Goal: Task Accomplishment & Management: Use online tool/utility

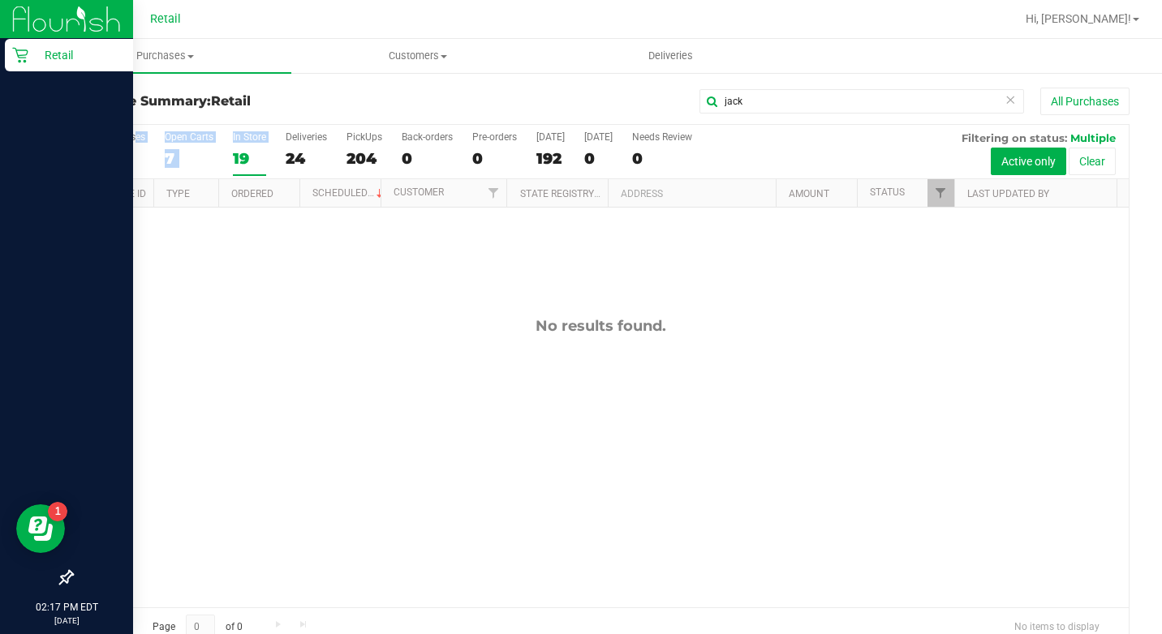
click at [16, 62] on icon at bounding box center [20, 55] width 16 height 16
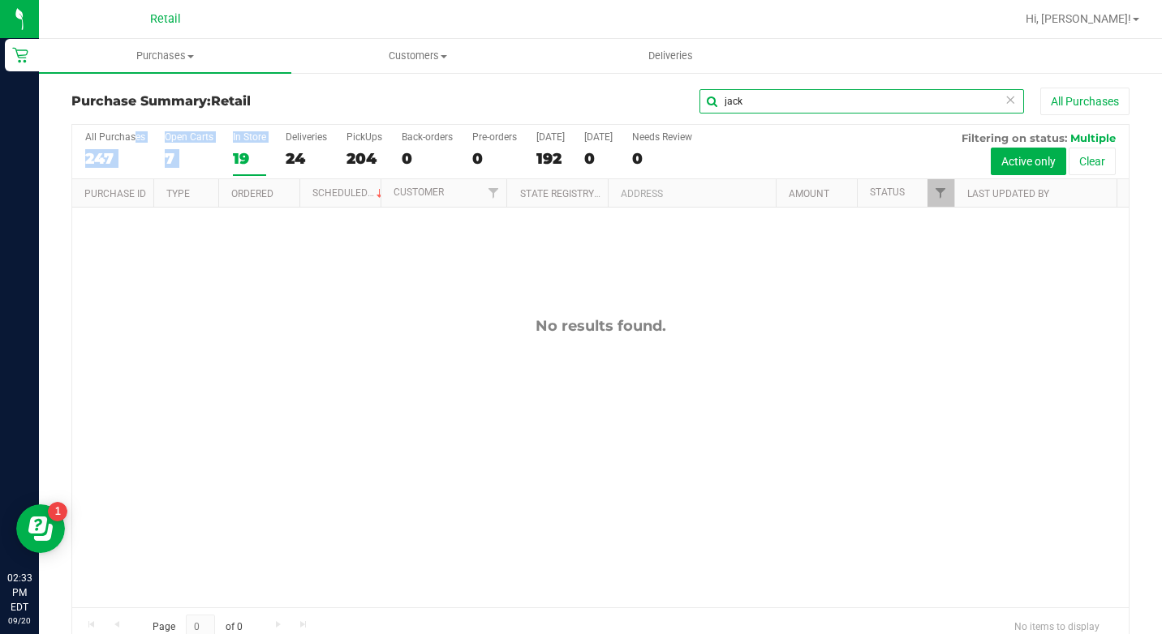
click at [682, 91] on div "jack All Purchases" at bounding box center [776, 102] width 705 height 28
type input "[PERSON_NAME]"
click at [171, 55] on span "Purchases" at bounding box center [165, 56] width 252 height 15
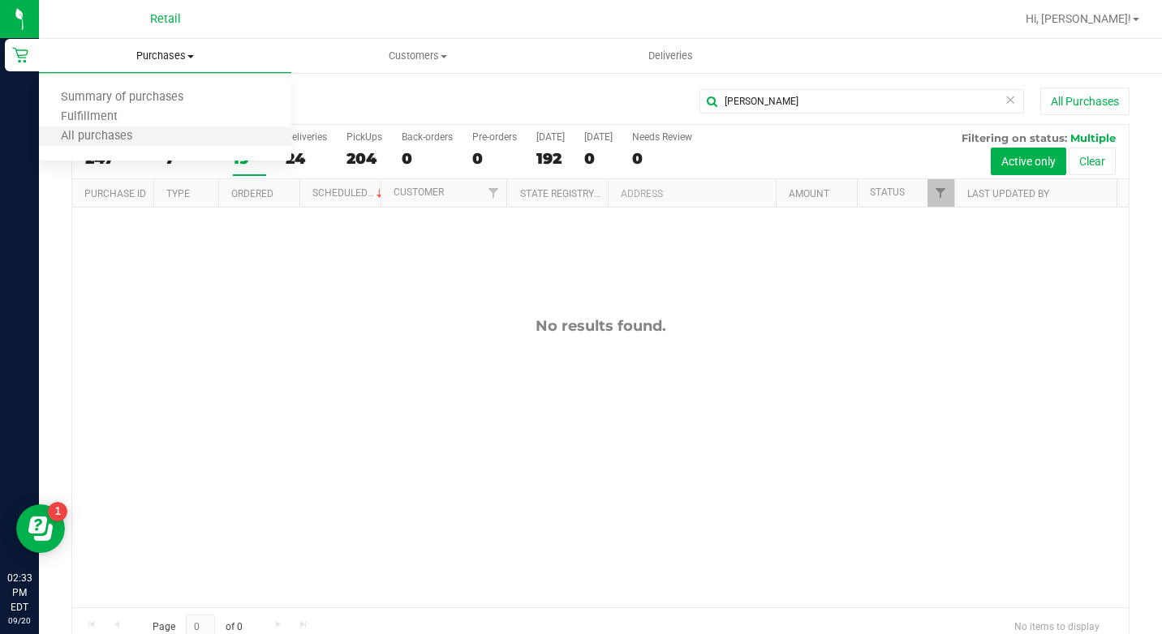
click at [153, 144] on li "All purchases" at bounding box center [165, 136] width 252 height 19
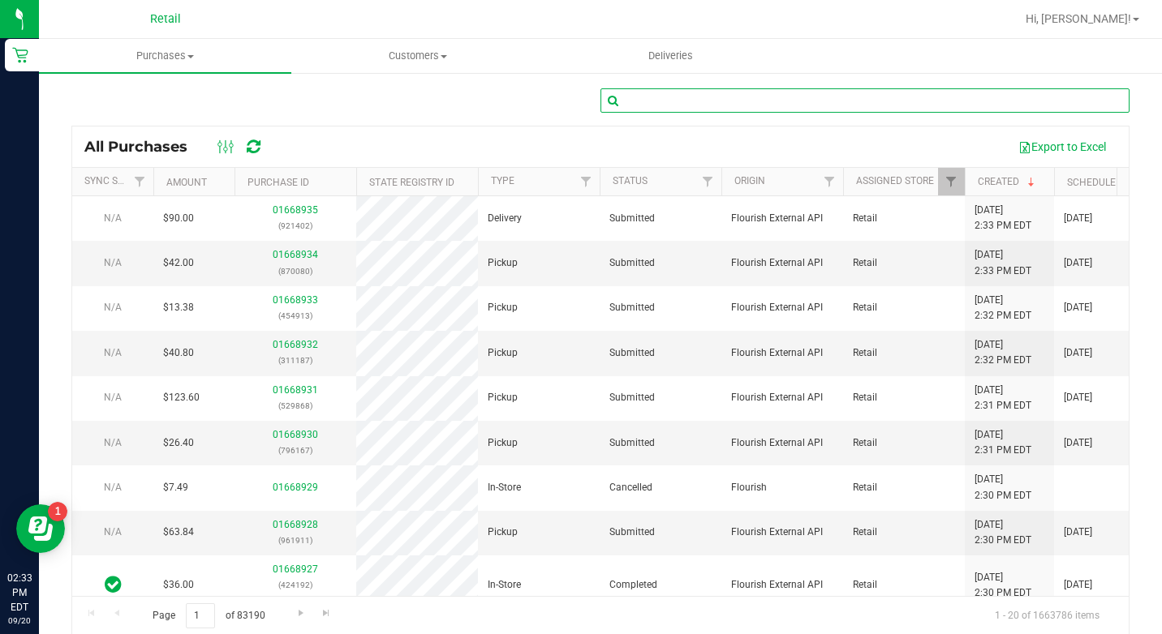
click at [655, 109] on input "text" at bounding box center [864, 100] width 529 height 24
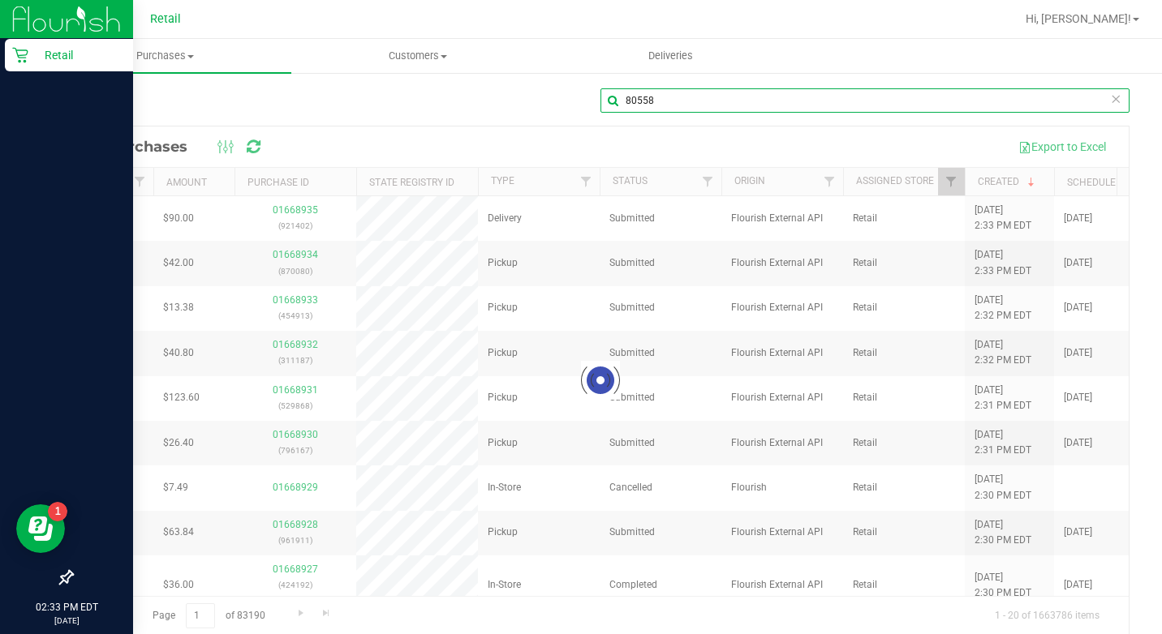
type input "80558"
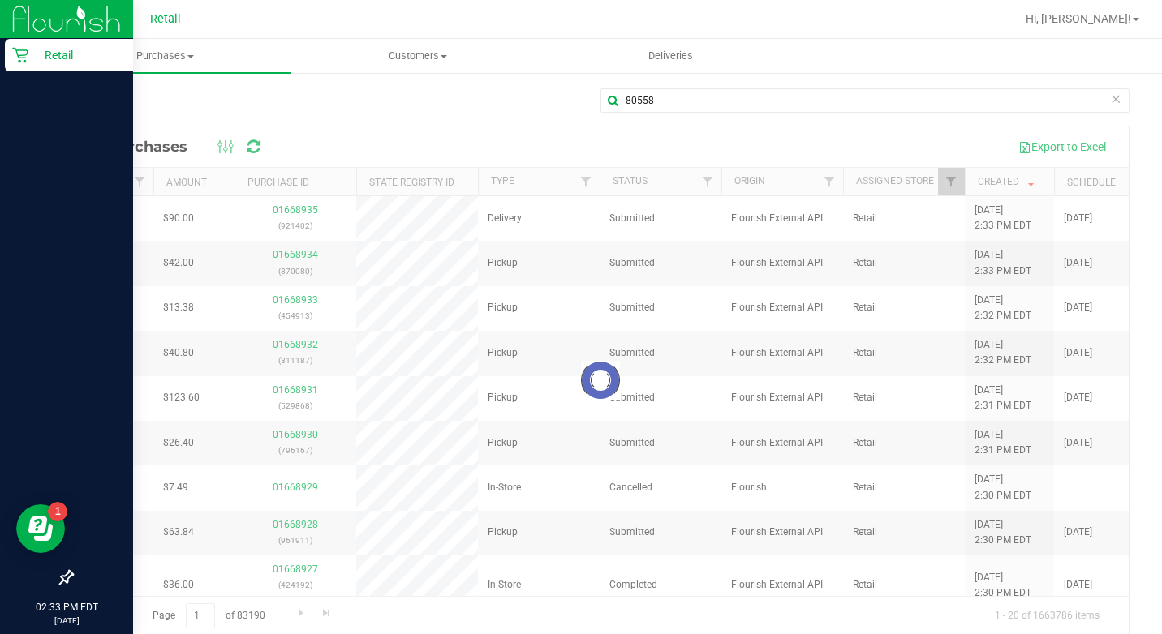
click at [28, 62] on icon at bounding box center [20, 55] width 16 height 16
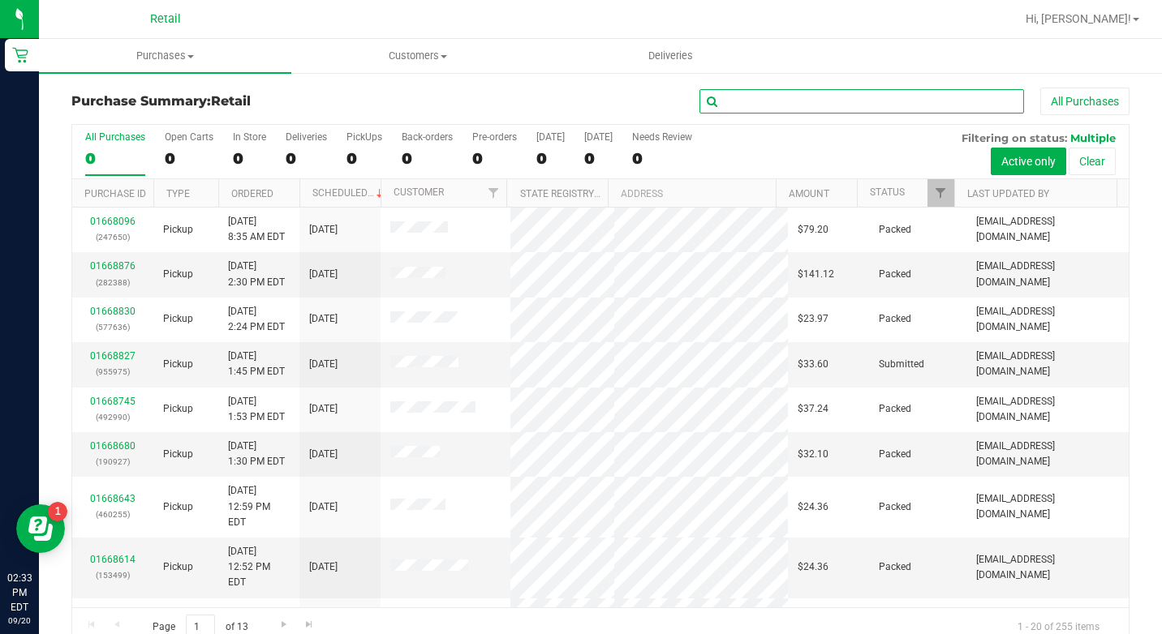
click at [793, 94] on input "text" at bounding box center [861, 101] width 324 height 24
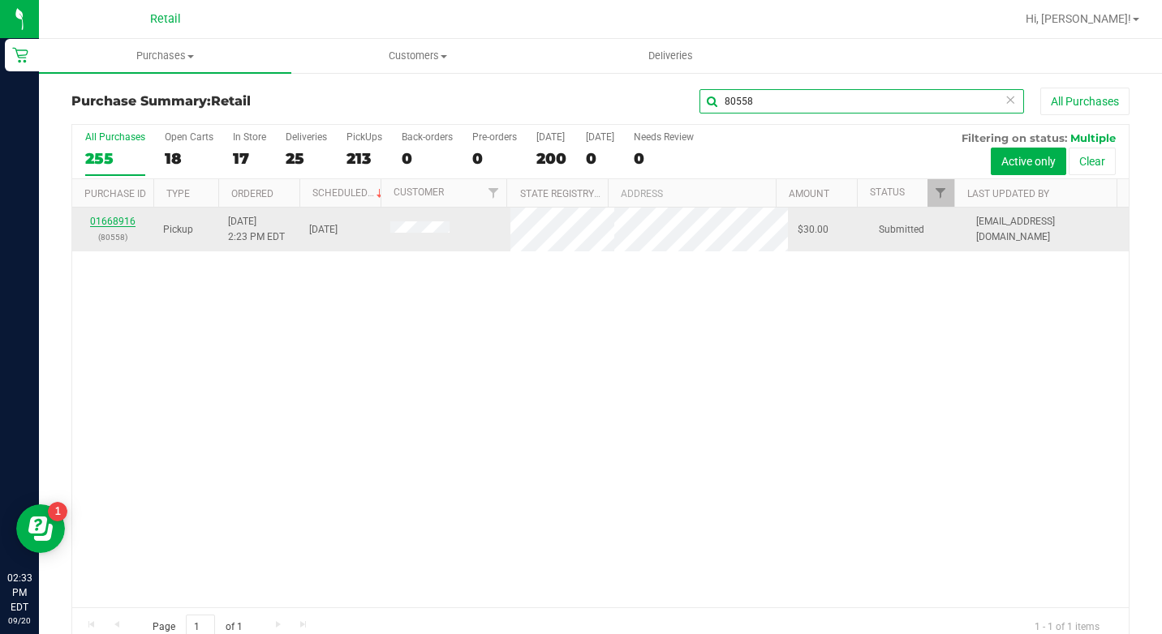
type input "80558"
click at [103, 221] on link "01668916" at bounding box center [112, 221] width 45 height 11
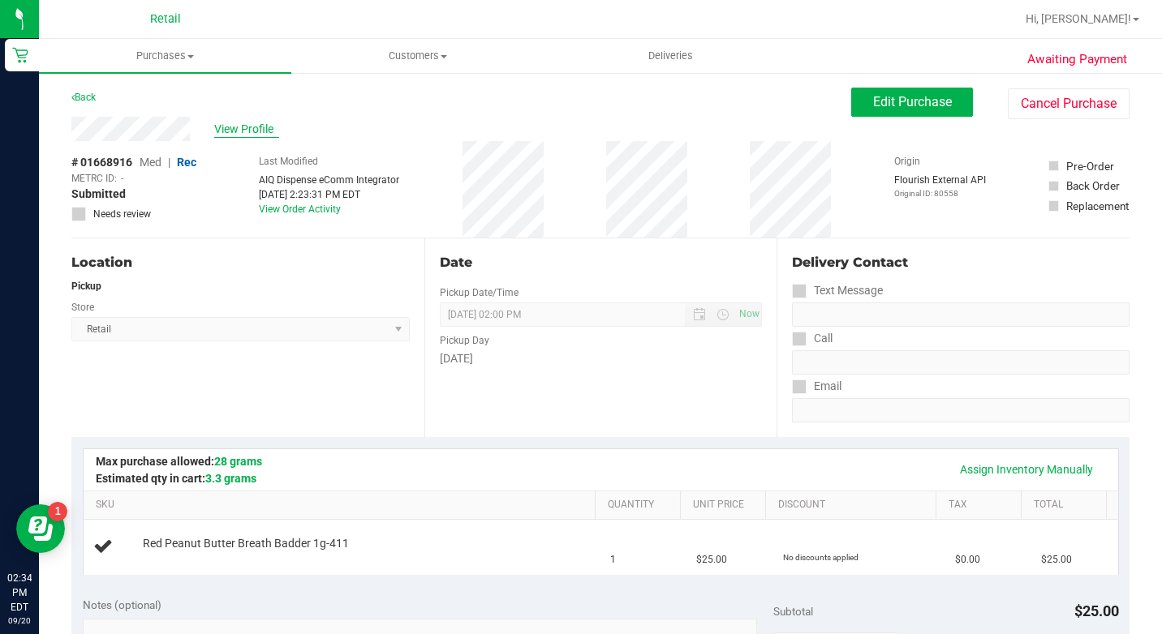
click at [235, 129] on span "View Profile" at bounding box center [246, 129] width 65 height 17
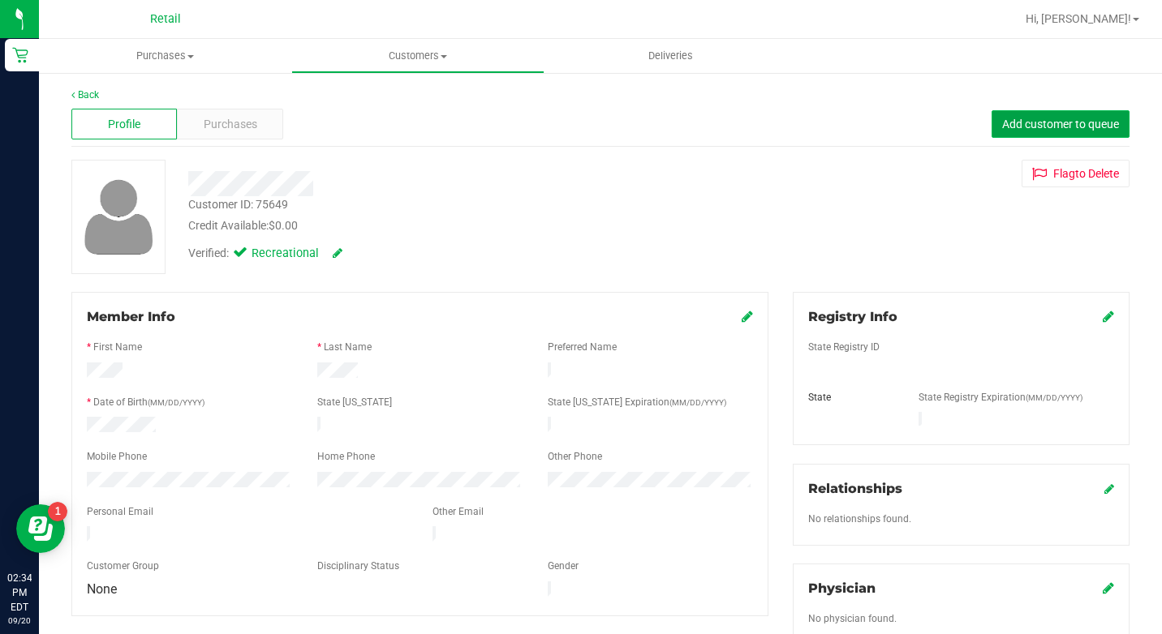
click at [1040, 132] on button "Add customer to queue" at bounding box center [1060, 124] width 138 height 28
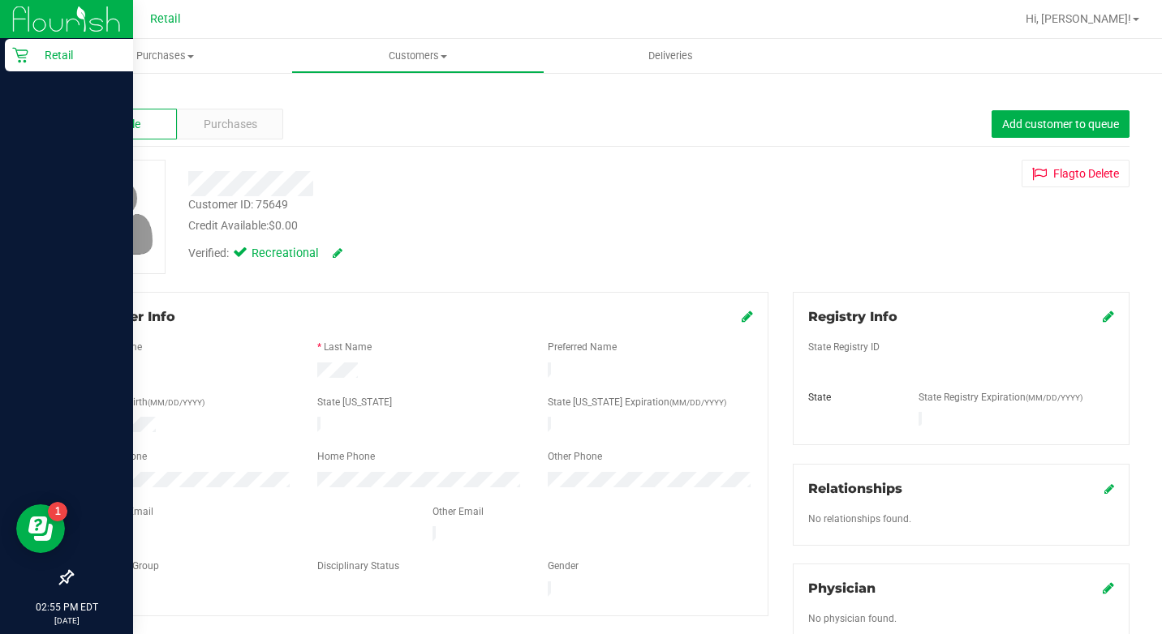
click at [27, 62] on icon at bounding box center [20, 55] width 16 height 16
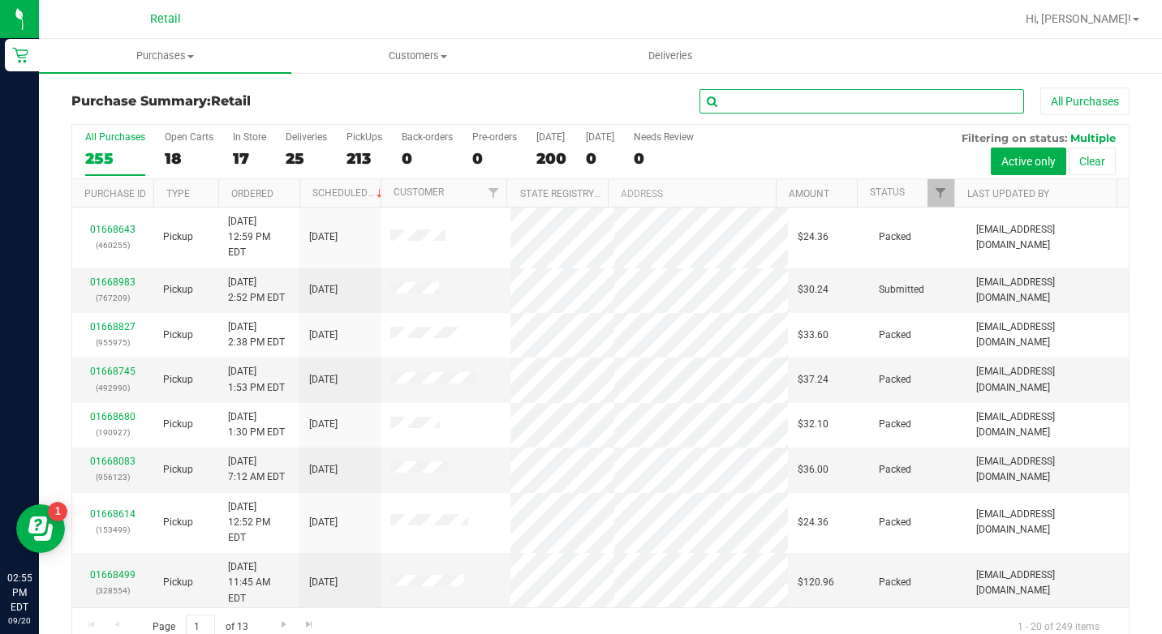
click at [876, 97] on input "text" at bounding box center [861, 101] width 324 height 24
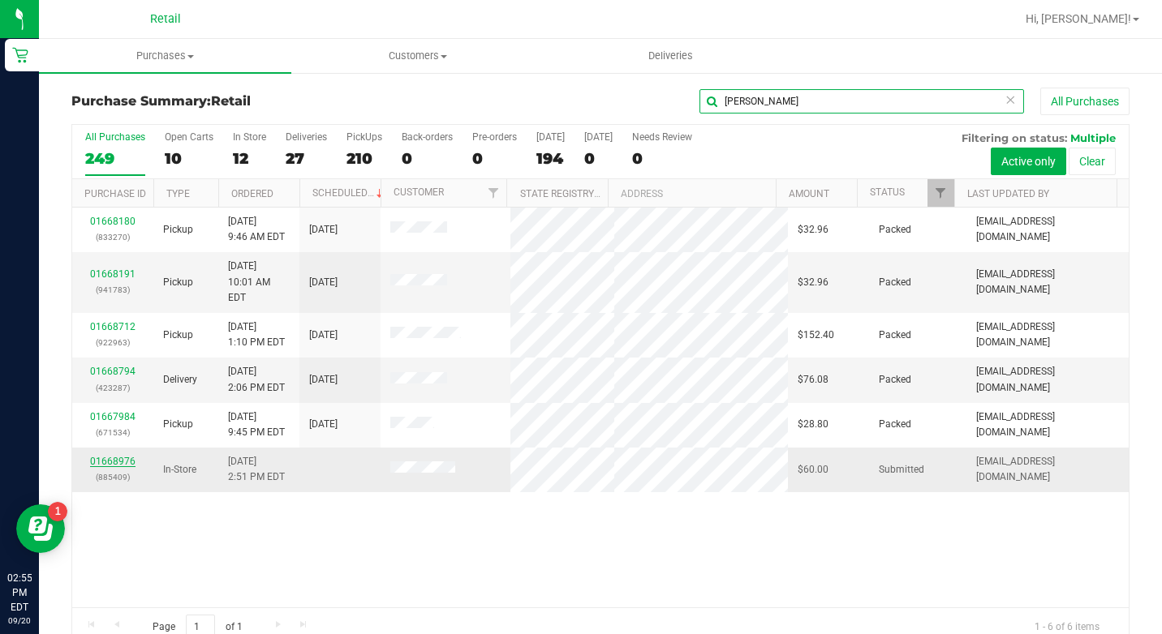
type input "[PERSON_NAME]"
click at [126, 456] on link "01668976" at bounding box center [112, 461] width 45 height 11
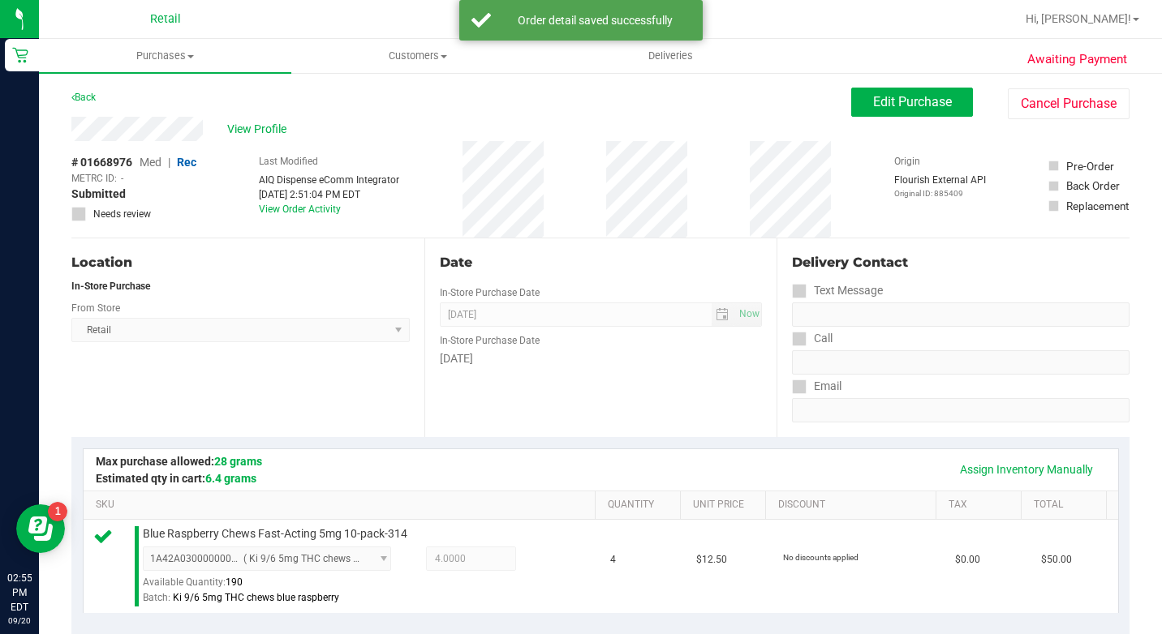
scroll to position [487, 0]
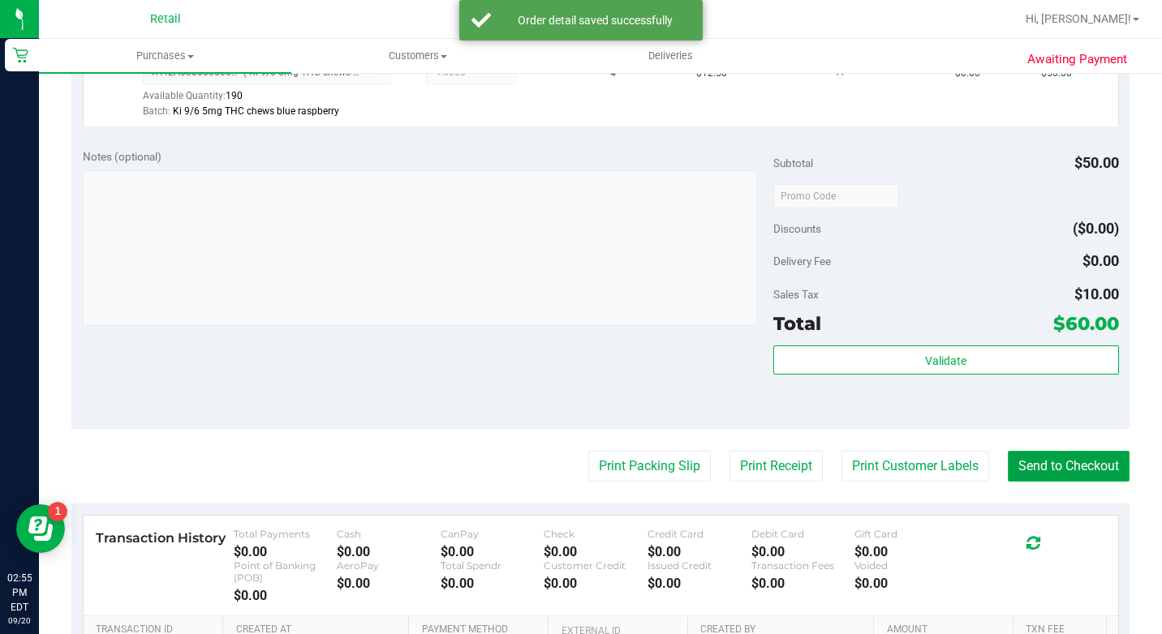
drag, startPoint x: 1078, startPoint y: 493, endPoint x: 1032, endPoint y: 476, distance: 49.3
click at [1073, 482] on button "Send to Checkout" at bounding box center [1069, 466] width 122 height 31
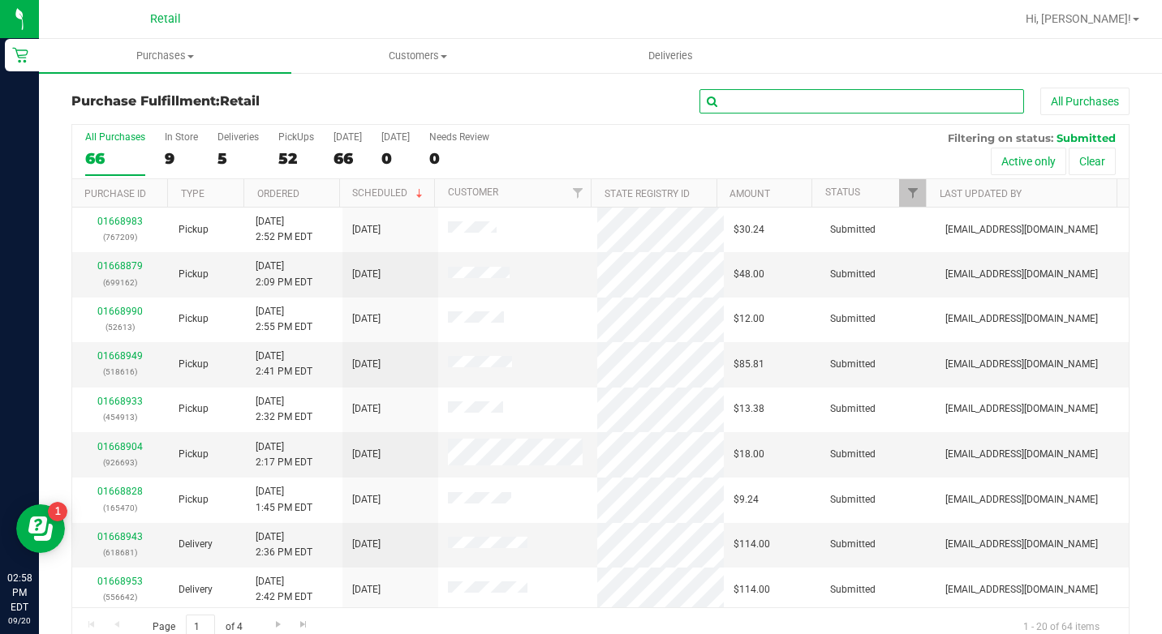
click at [813, 96] on input "text" at bounding box center [861, 101] width 324 height 24
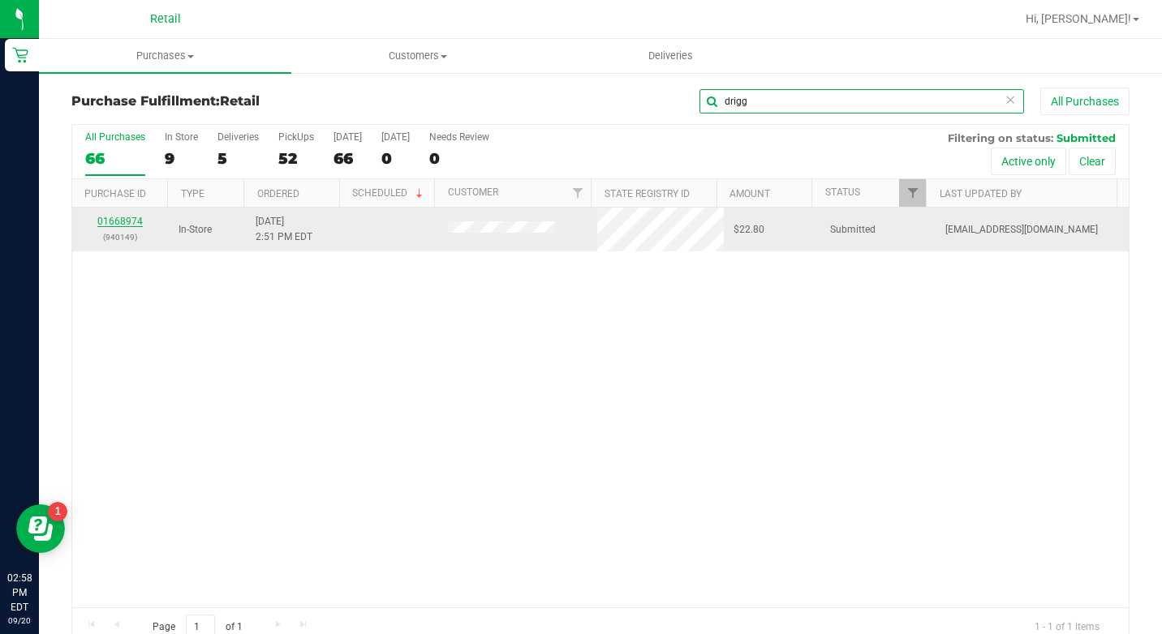
type input "drigg"
click at [123, 220] on link "01668974" at bounding box center [119, 221] width 45 height 11
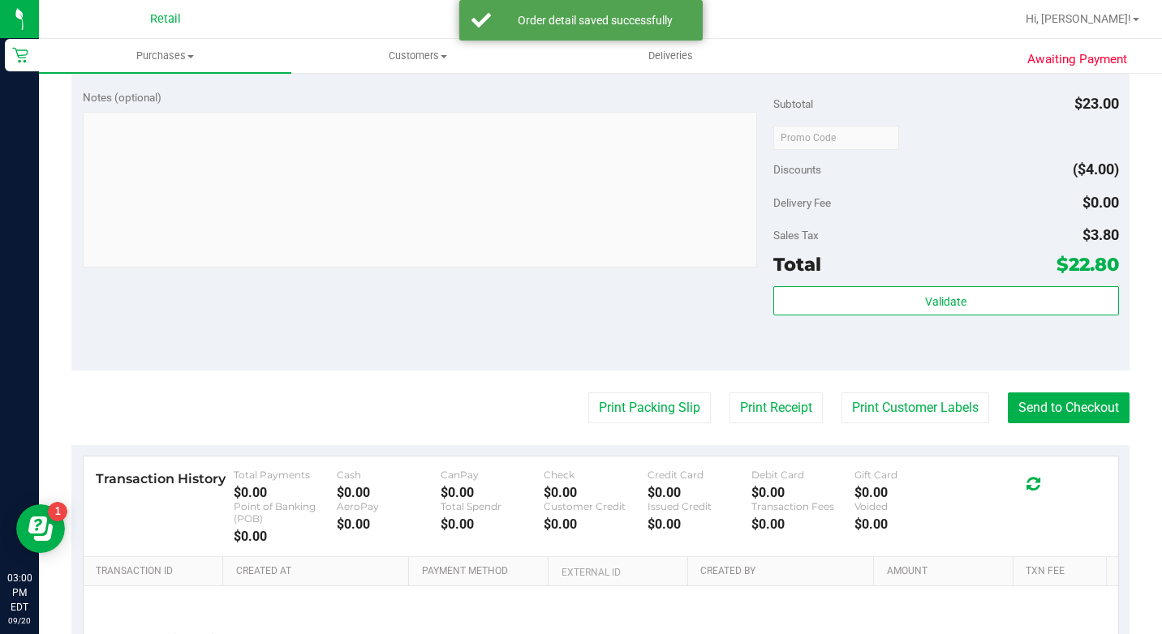
scroll to position [649, 0]
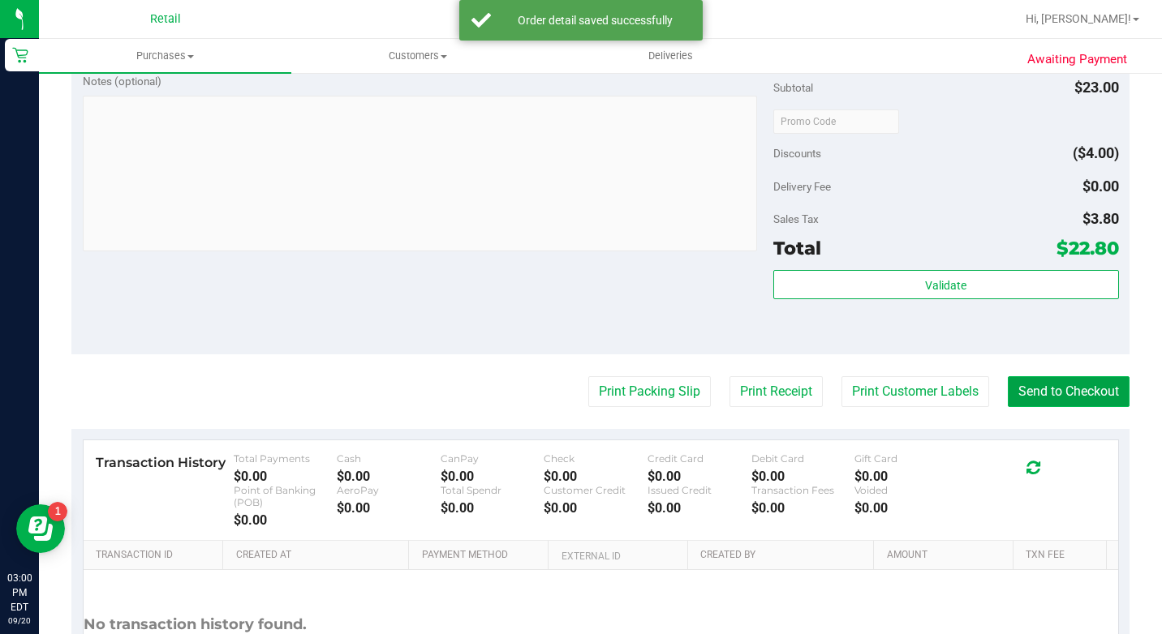
click at [1075, 407] on button "Send to Checkout" at bounding box center [1069, 391] width 122 height 31
